Goal: Transaction & Acquisition: Purchase product/service

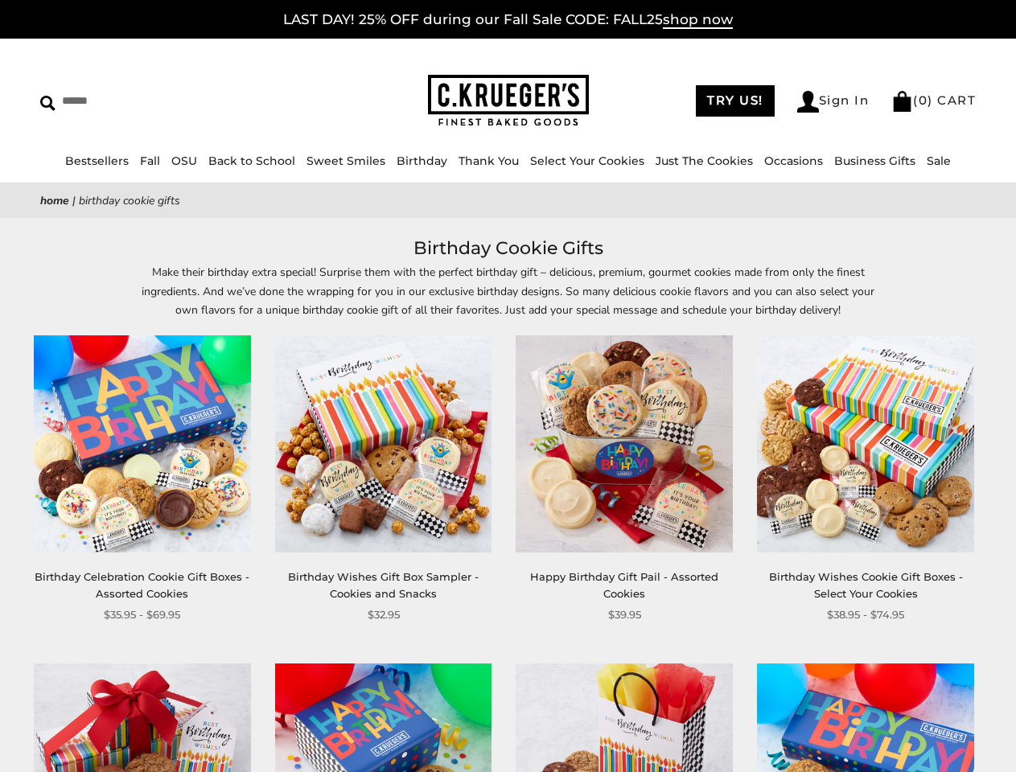
click at [507, 386] on div "**********" at bounding box center [611, 479] width 241 height 288
click at [147, 101] on input "Search" at bounding box center [147, 100] width 214 height 25
click at [787, 161] on link "Occasions" at bounding box center [793, 161] width 59 height 14
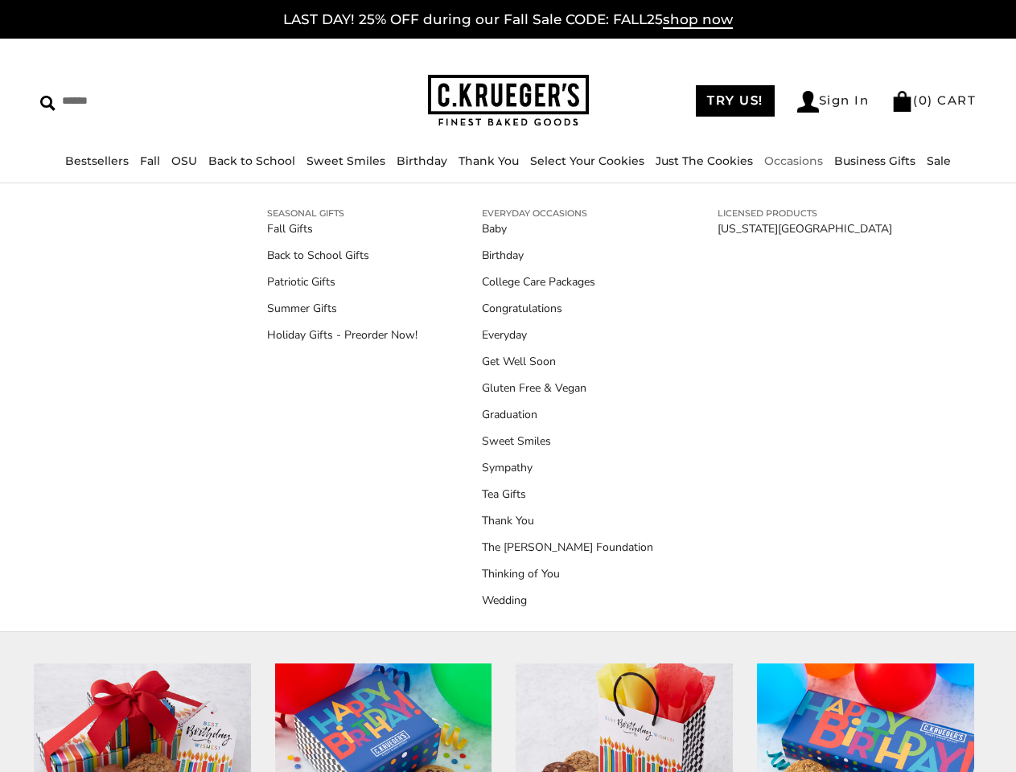
click at [507, 503] on div "**********" at bounding box center [611, 479] width 241 height 288
